Goal: Register for event/course

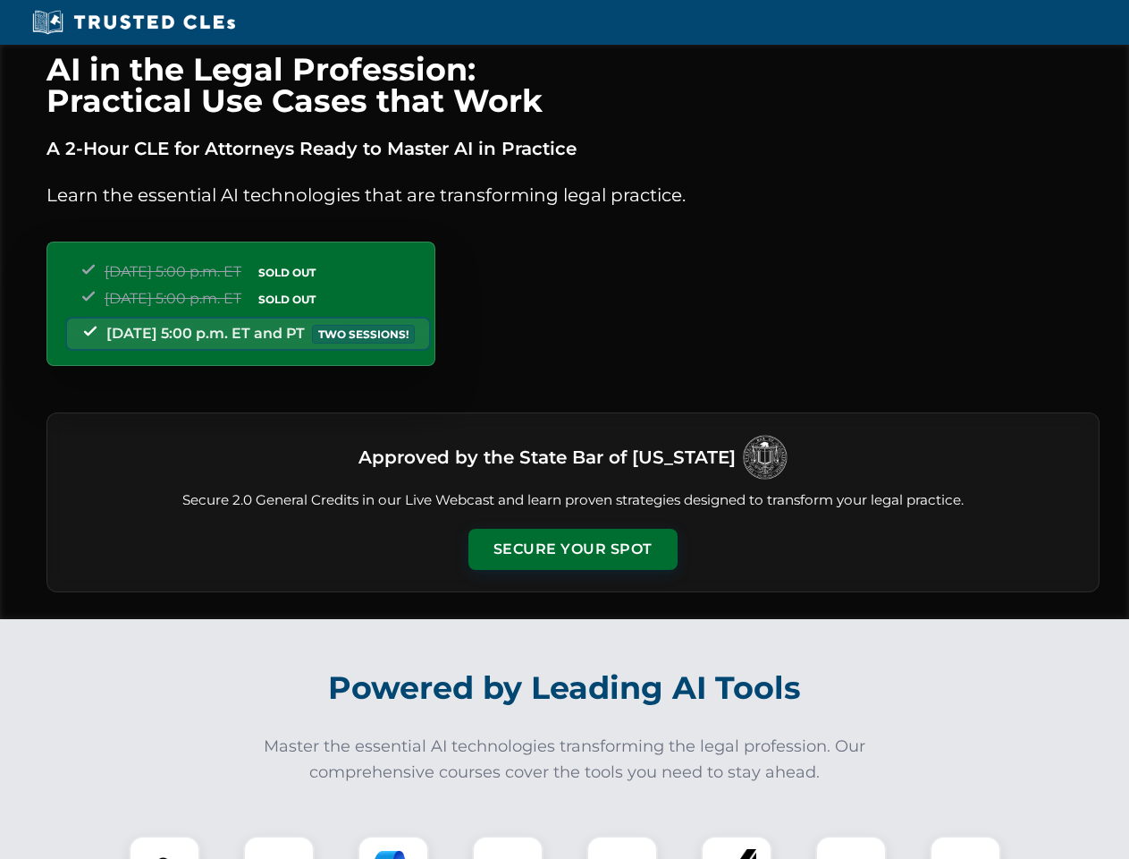
click at [572, 549] on button "Secure Your Spot" at bounding box center [573, 549] width 209 height 41
click at [165, 847] on img at bounding box center [165, 871] width 52 height 52
click at [279, 847] on div at bounding box center [279, 871] width 72 height 72
